Goal: Transaction & Acquisition: Book appointment/travel/reservation

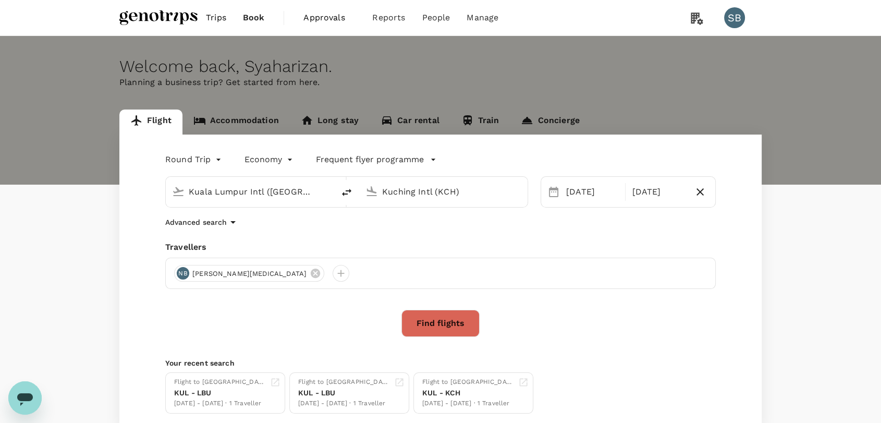
click at [218, 20] on span "Trips" at bounding box center [216, 17] width 20 height 13
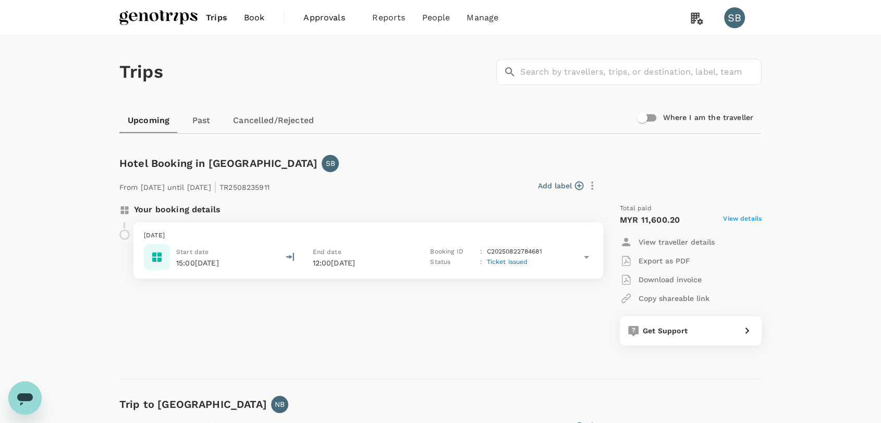
click at [414, 230] on p "[DATE]" at bounding box center [368, 235] width 449 height 10
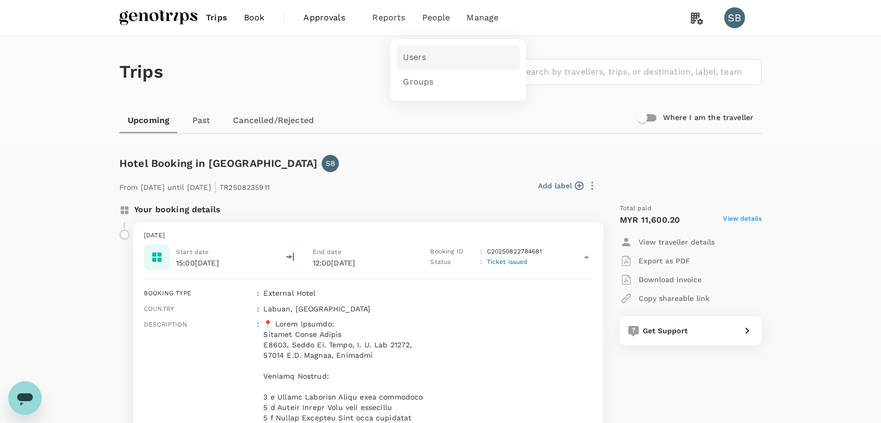
click at [413, 63] on span "Users" at bounding box center [414, 58] width 23 height 12
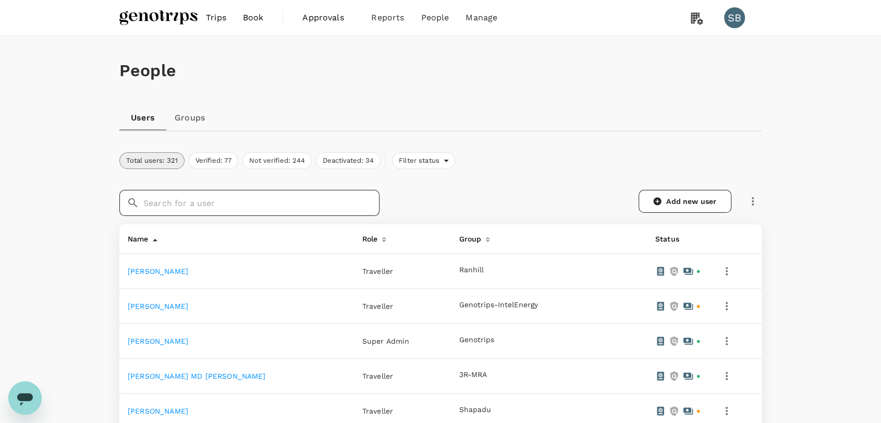
click at [234, 208] on input "text" at bounding box center [261, 203] width 236 height 26
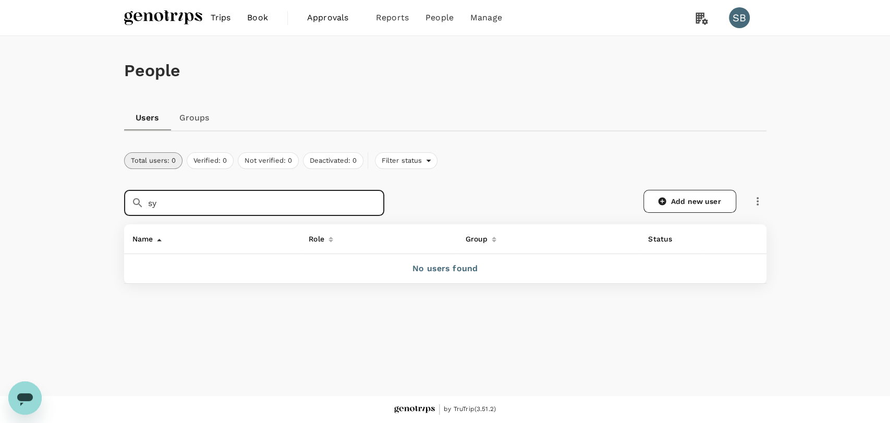
type input "s"
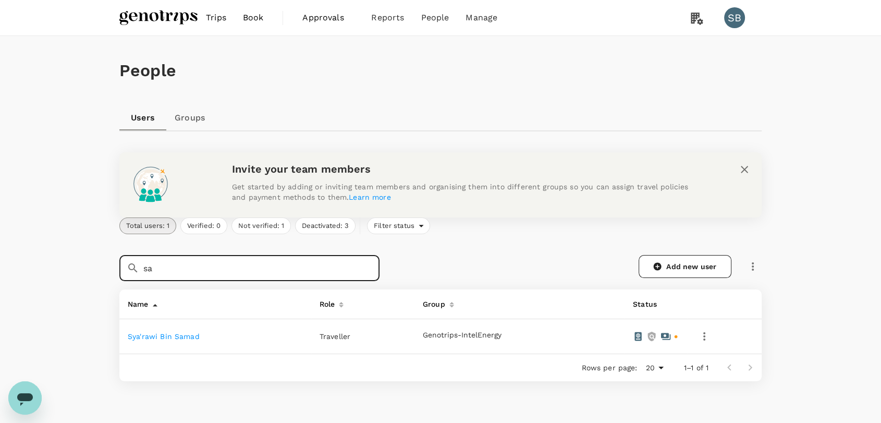
type input "s"
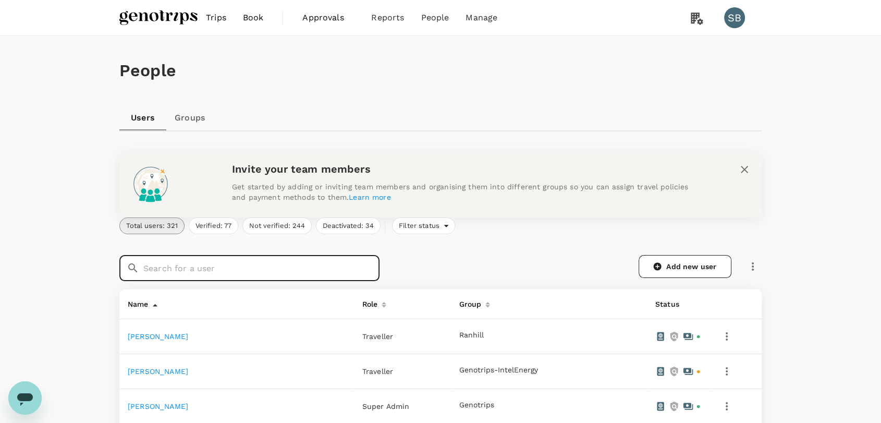
click at [170, 17] on img at bounding box center [158, 17] width 78 height 23
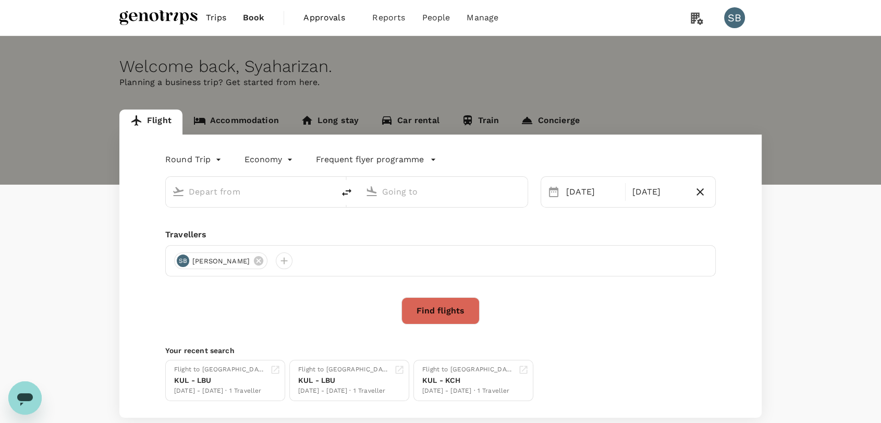
type input "Kuala Lumpur Intl (KUL)"
type input "Kuching Intl (KCH)"
type input "Kuala Lumpur Intl (KUL)"
type input "Kuching Intl (KCH)"
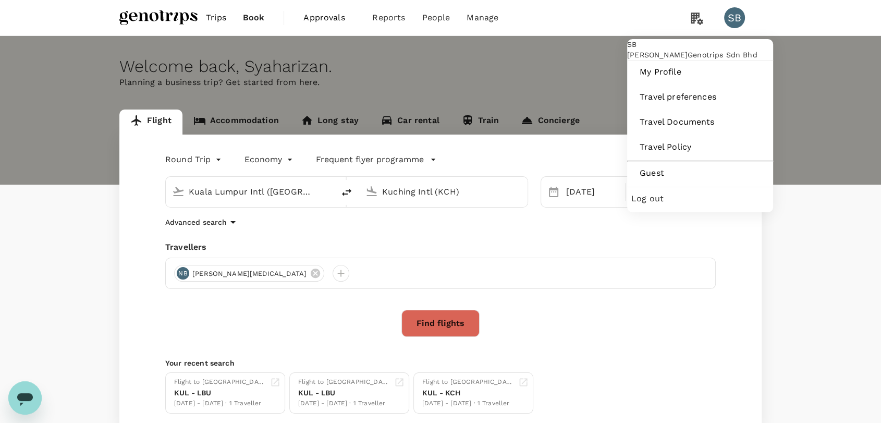
click at [705, 205] on span "Log out" at bounding box center [700, 198] width 138 height 13
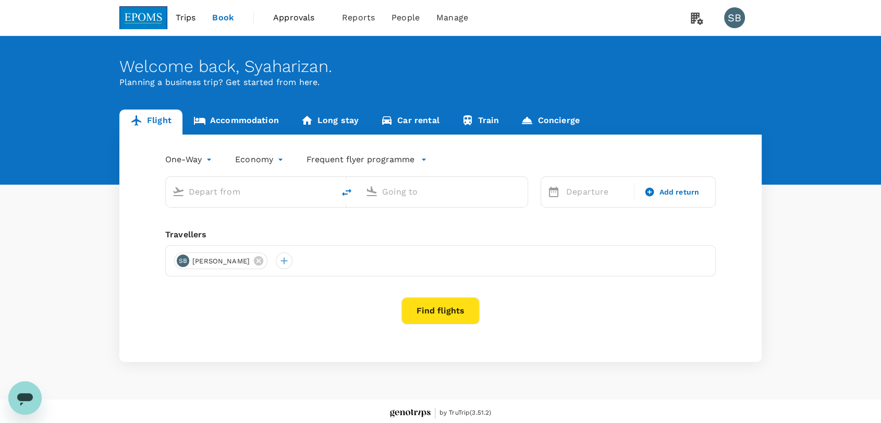
type input "roundtrip"
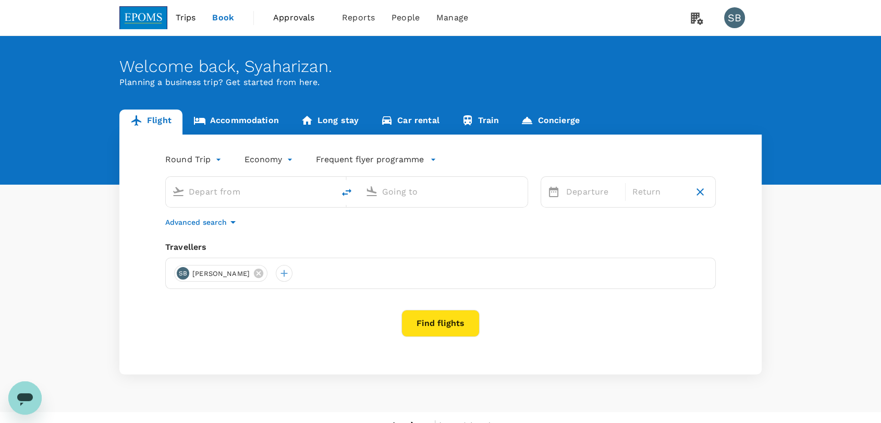
type input "Miri Intl (MYY)"
type input "Kuching Intl (KCH)"
